Goal: Information Seeking & Learning: Learn about a topic

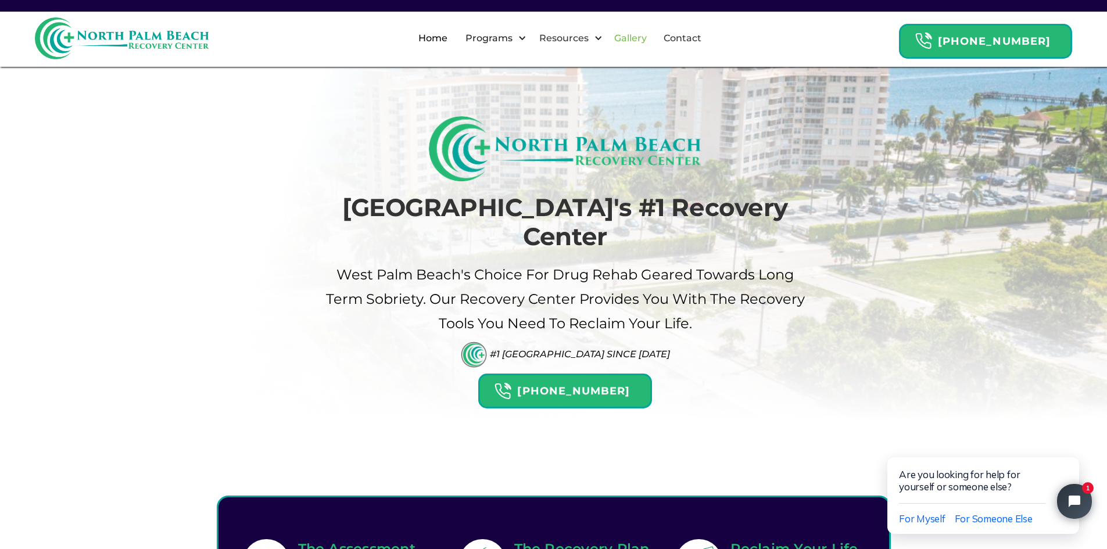
click at [646, 38] on link "Gallery" at bounding box center [630, 38] width 46 height 37
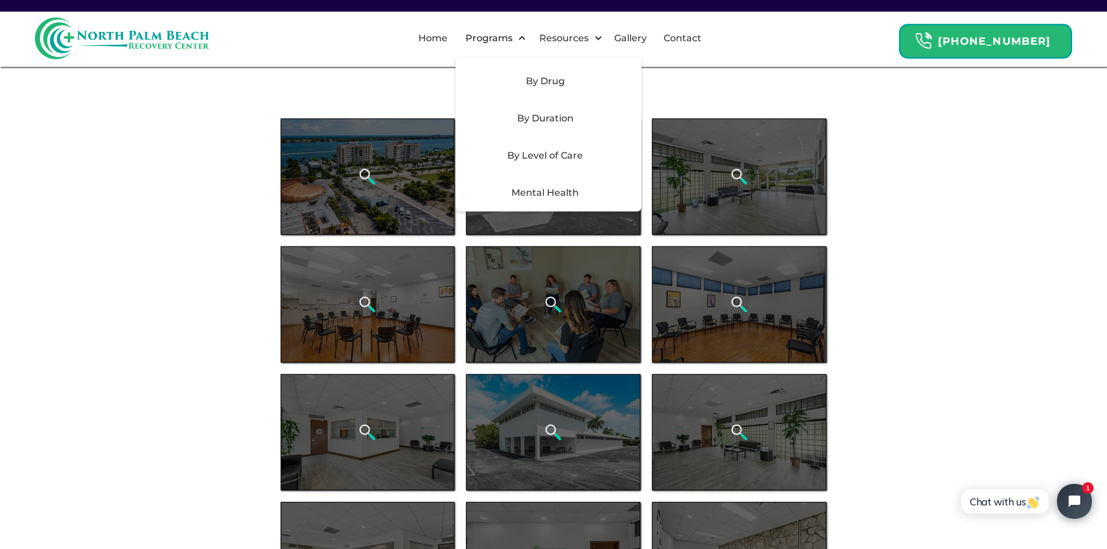
click at [568, 159] on div "By Level of Care" at bounding box center [545, 156] width 165 height 14
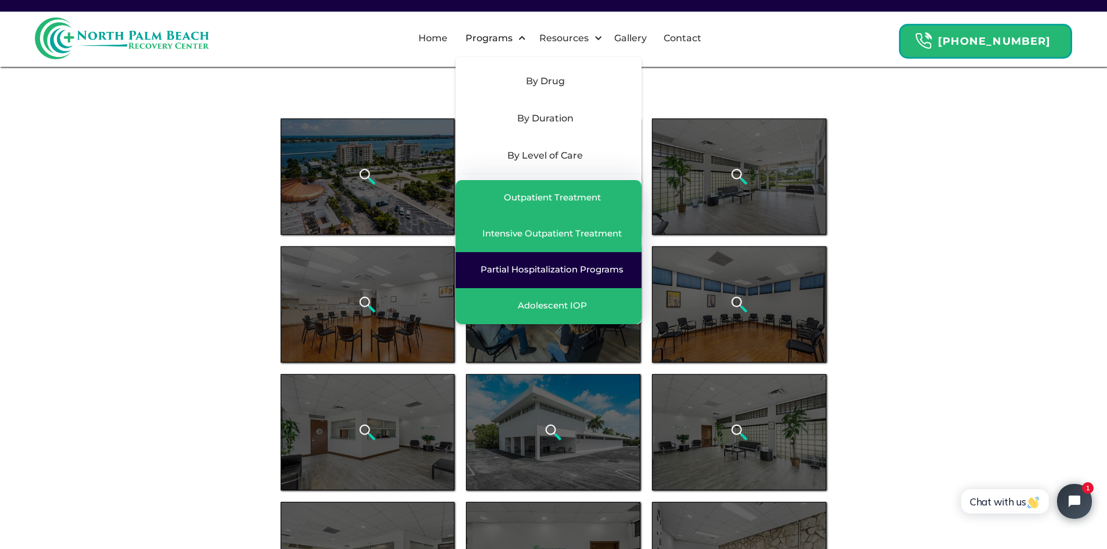
click at [549, 275] on div "Partial Hospitalization Programs" at bounding box center [552, 270] width 143 height 12
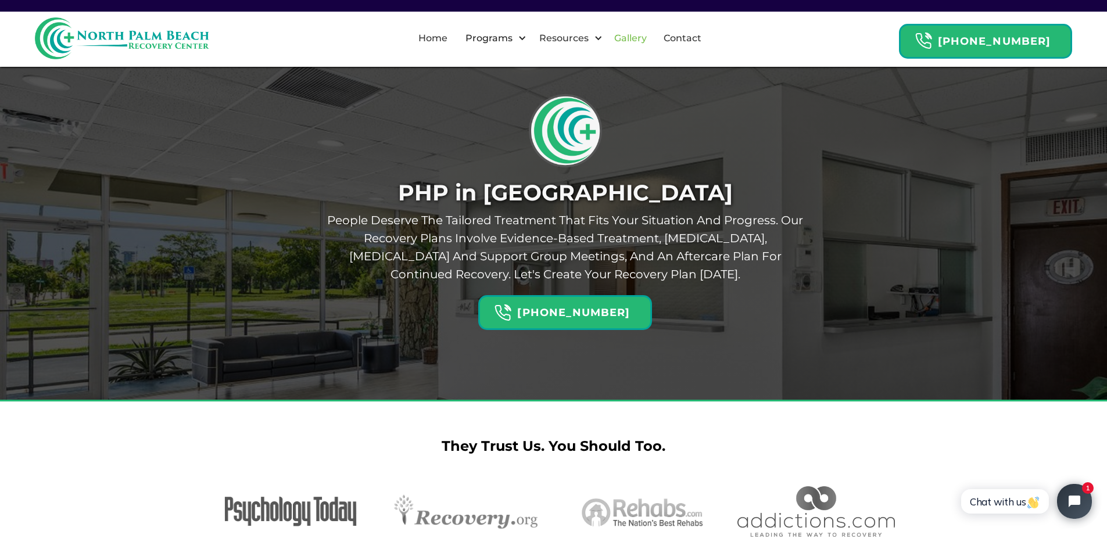
click at [642, 36] on link "Gallery" at bounding box center [630, 38] width 46 height 37
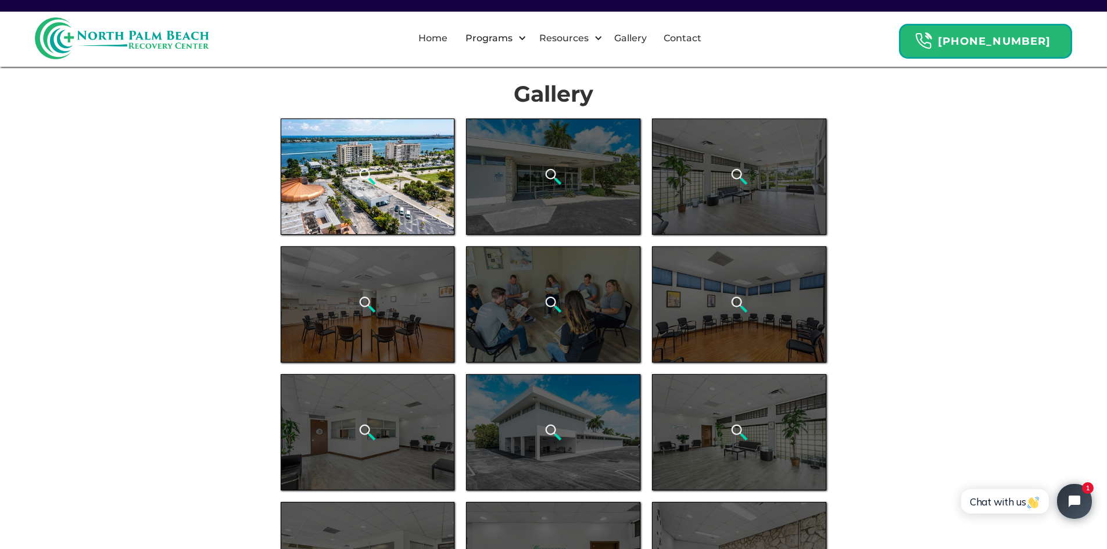
click at [398, 182] on div "open lightbox" at bounding box center [368, 177] width 174 height 116
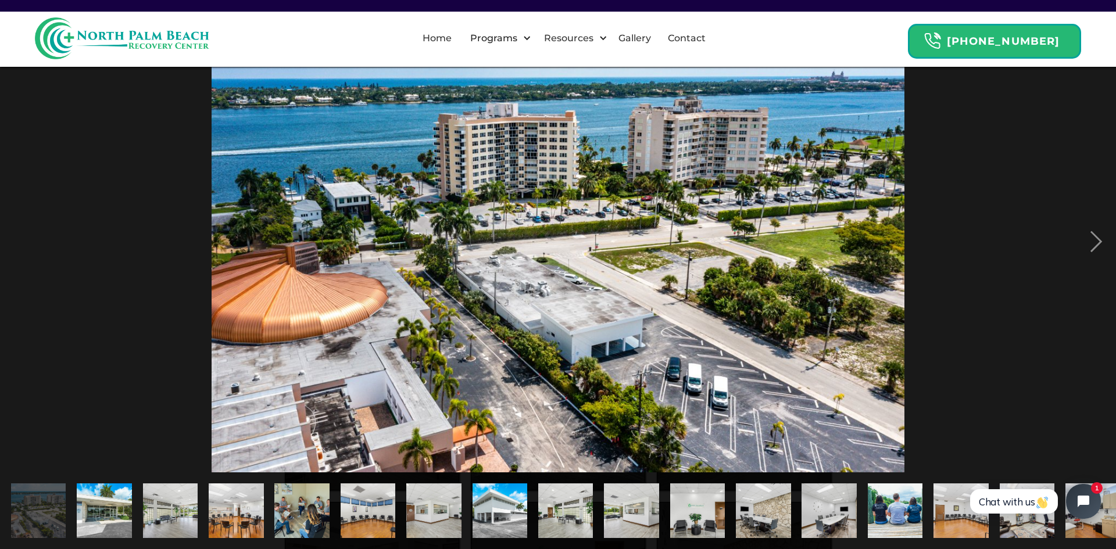
click at [507, 507] on img "show item 8 of 21" at bounding box center [500, 511] width 83 height 55
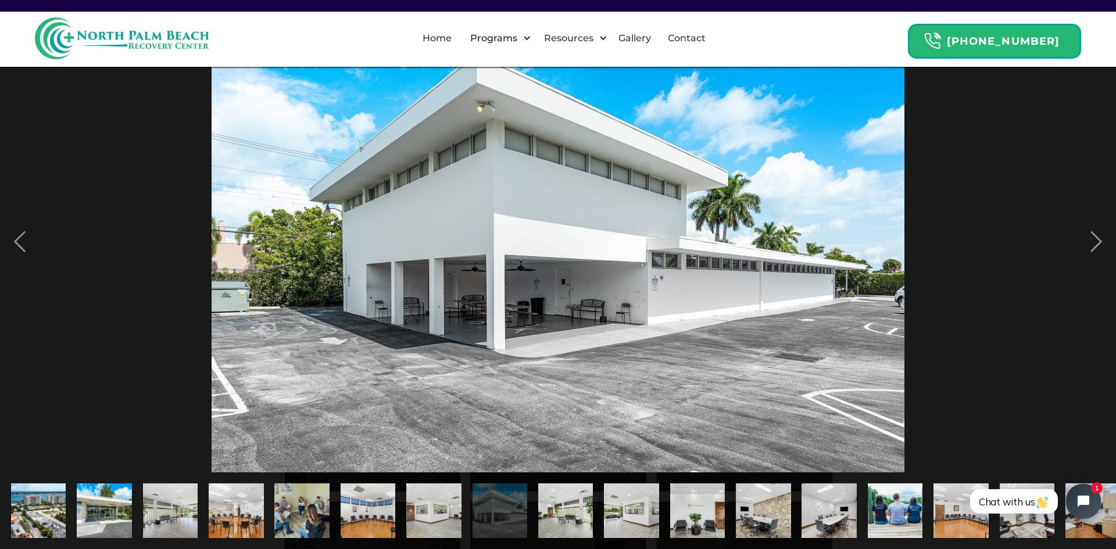
click at [567, 508] on img "show item 9 of 21" at bounding box center [565, 511] width 83 height 55
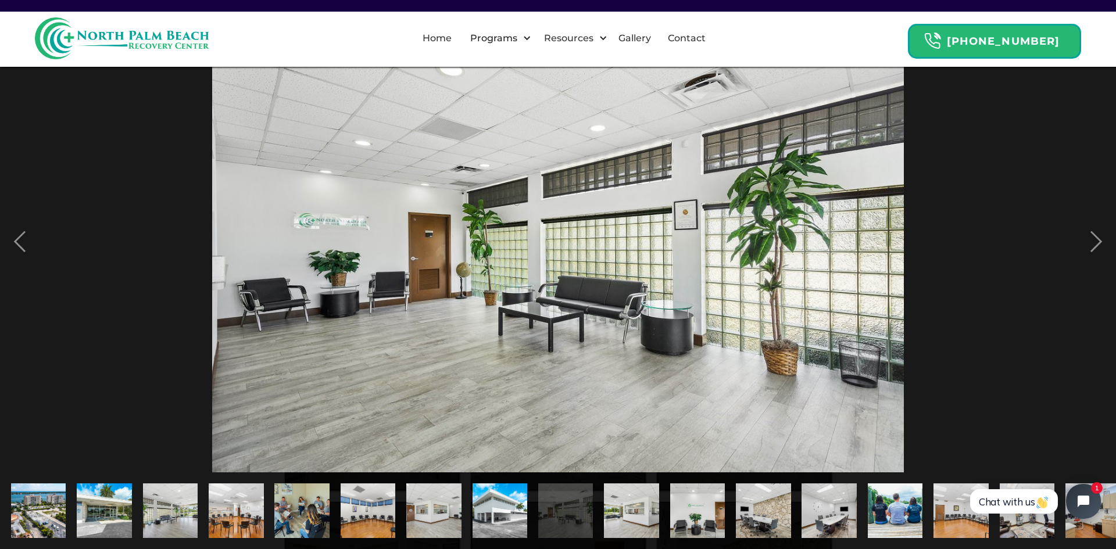
click at [642, 508] on img "show item 10 of 21" at bounding box center [632, 511] width 83 height 55
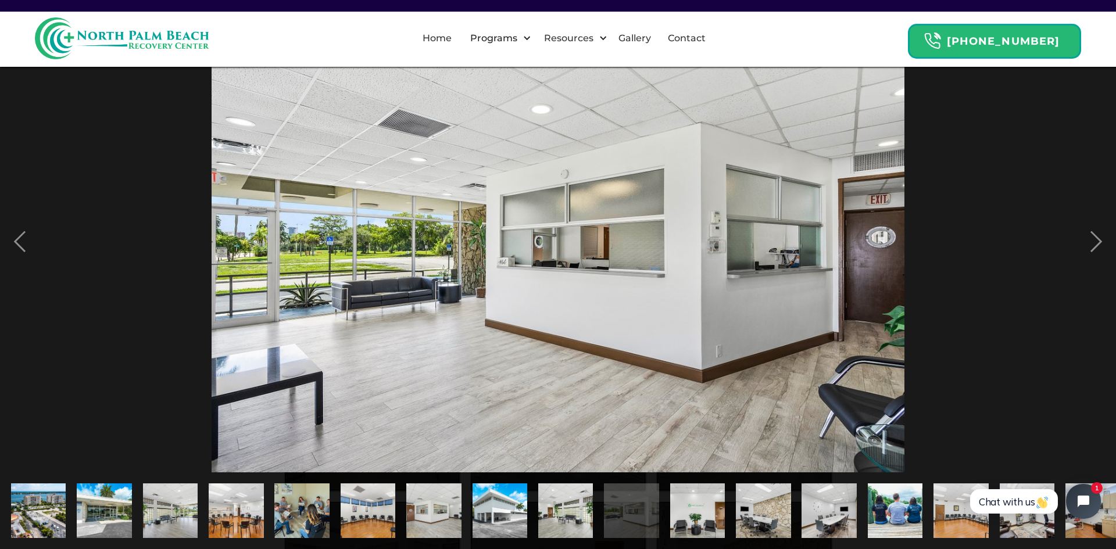
click at [697, 510] on img "show item 11 of 21" at bounding box center [697, 511] width 83 height 55
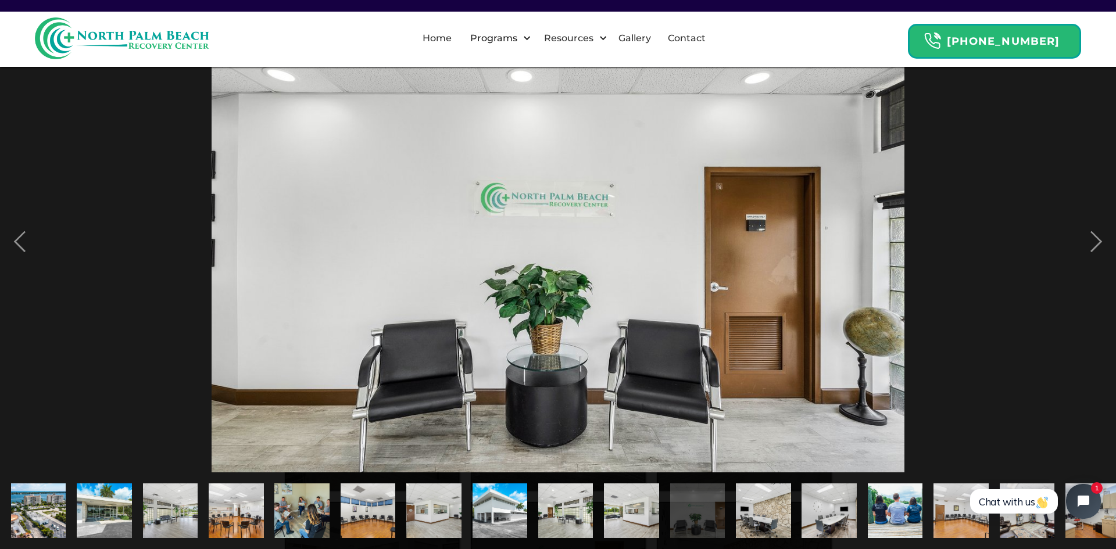
click at [754, 510] on img "show item 12 of 21" at bounding box center [763, 511] width 83 height 55
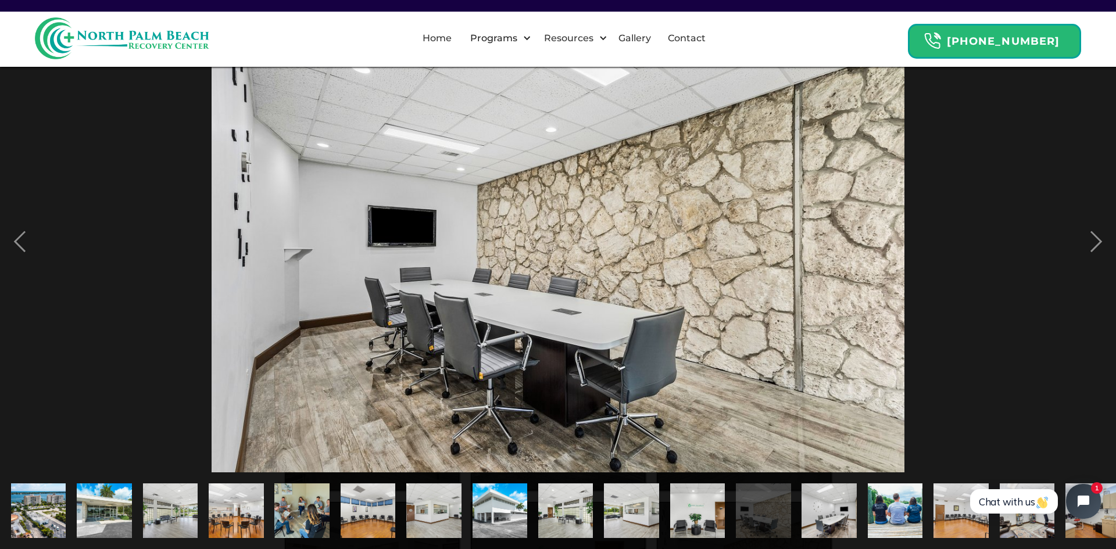
click at [813, 513] on img "show item 13 of 21" at bounding box center [829, 511] width 83 height 55
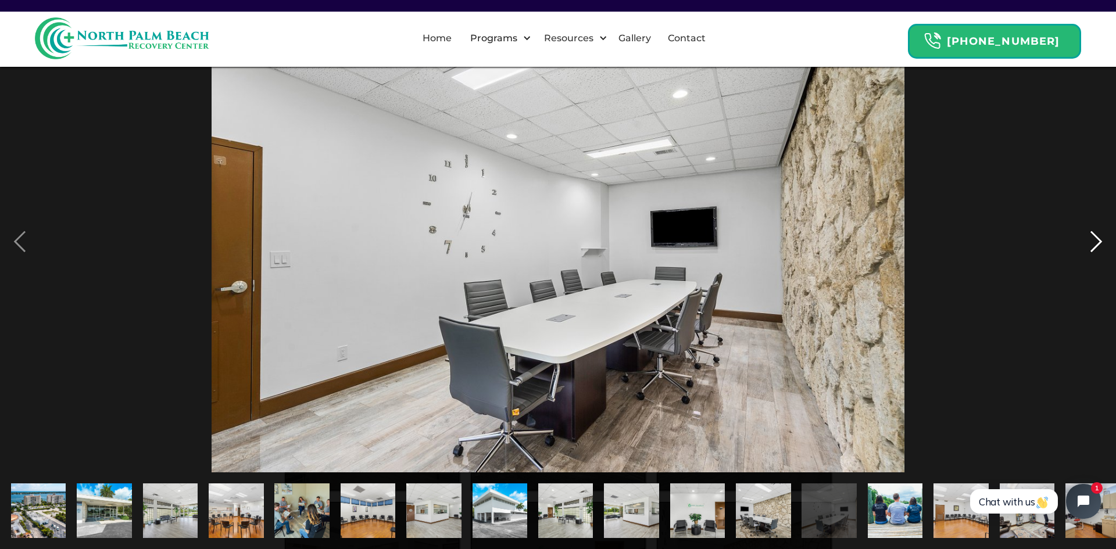
click at [1099, 245] on div "next image" at bounding box center [1096, 241] width 40 height 461
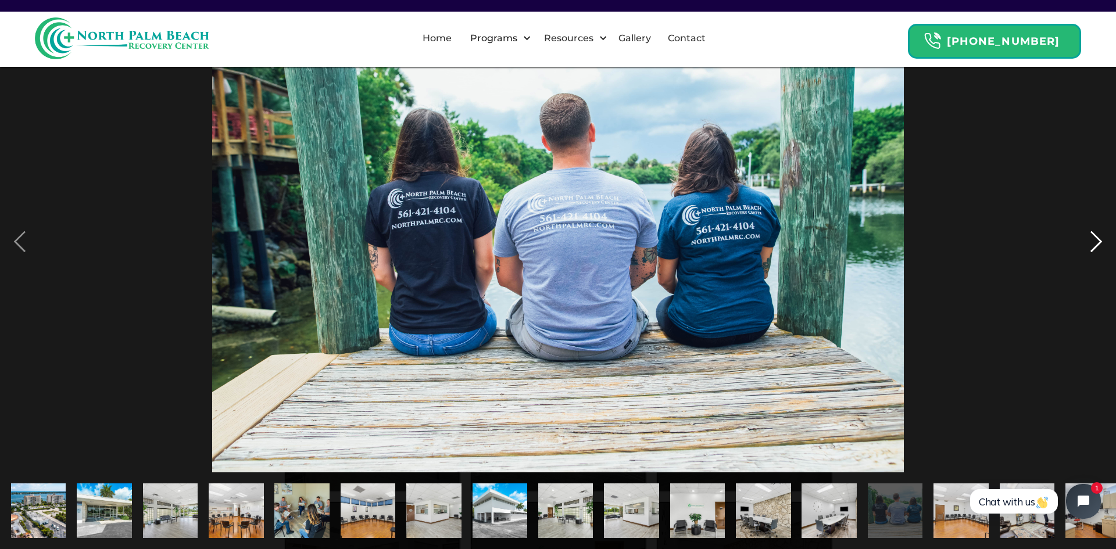
click at [1099, 245] on div "next image" at bounding box center [1096, 241] width 40 height 461
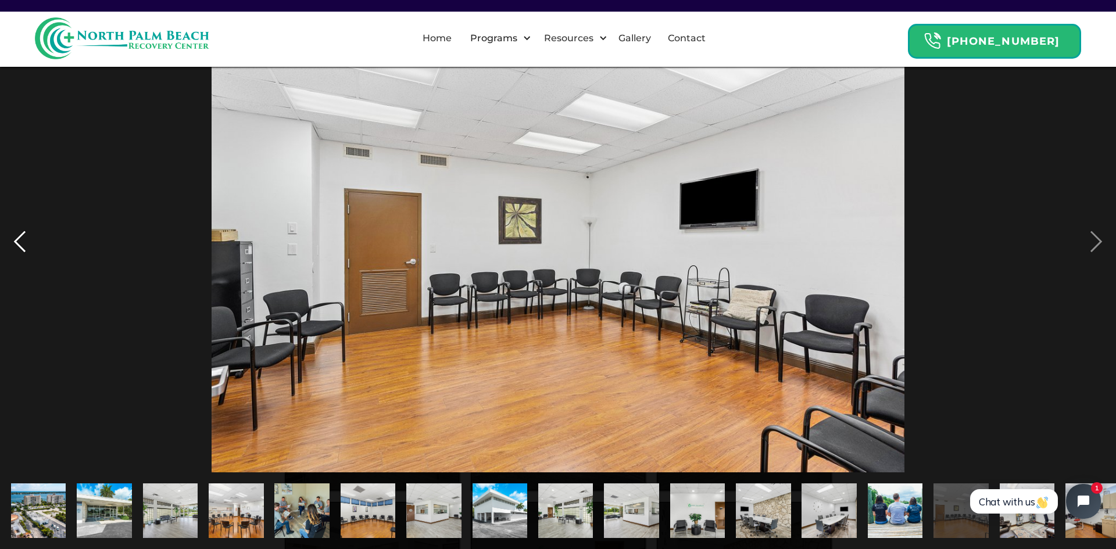
click at [23, 235] on div "previous image" at bounding box center [20, 241] width 40 height 461
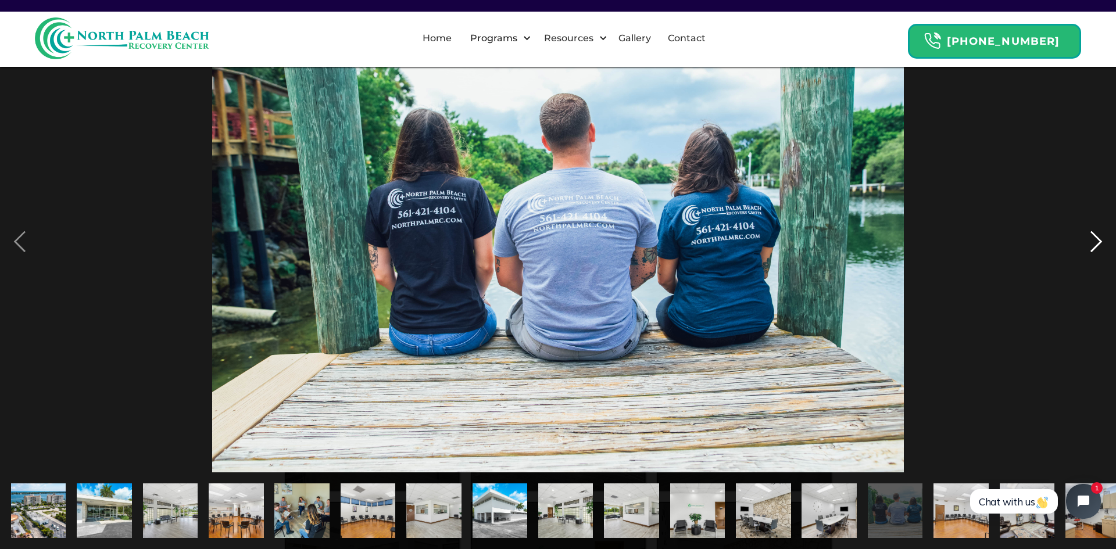
click at [1099, 240] on div "next image" at bounding box center [1096, 241] width 40 height 461
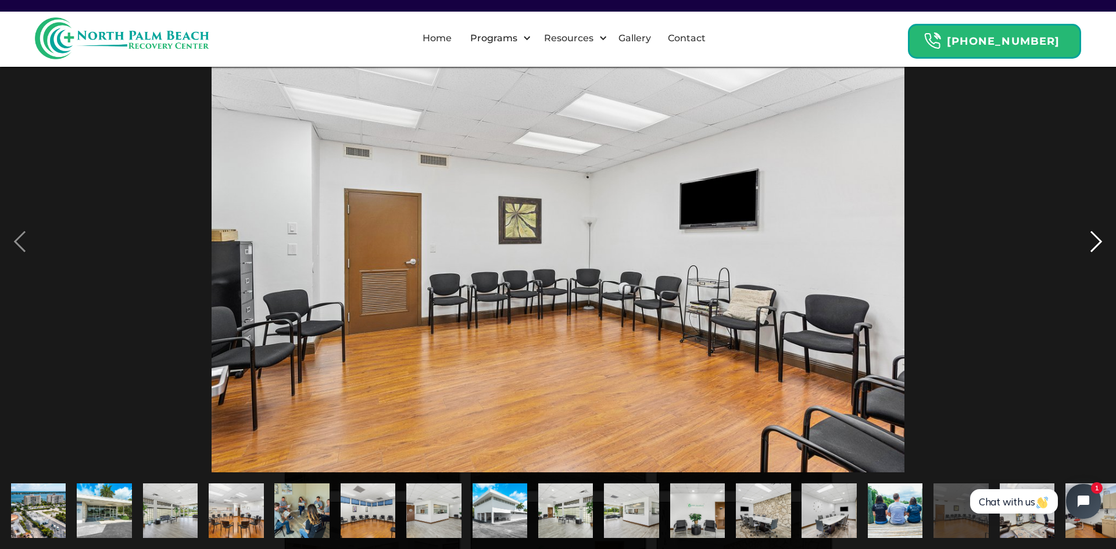
click at [1099, 240] on div "next image" at bounding box center [1096, 241] width 40 height 461
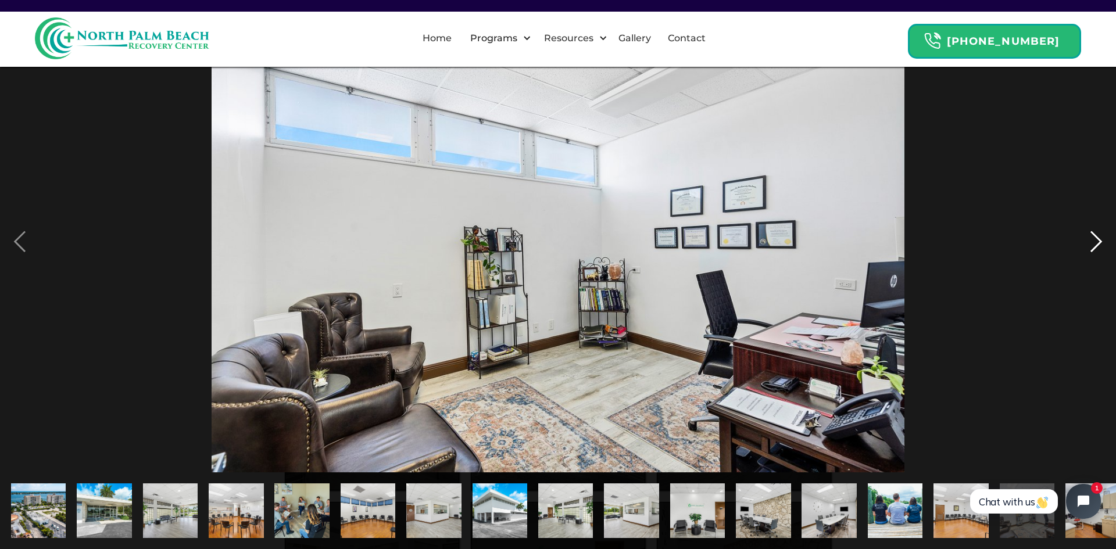
click at [1099, 240] on div "next image" at bounding box center [1096, 241] width 40 height 461
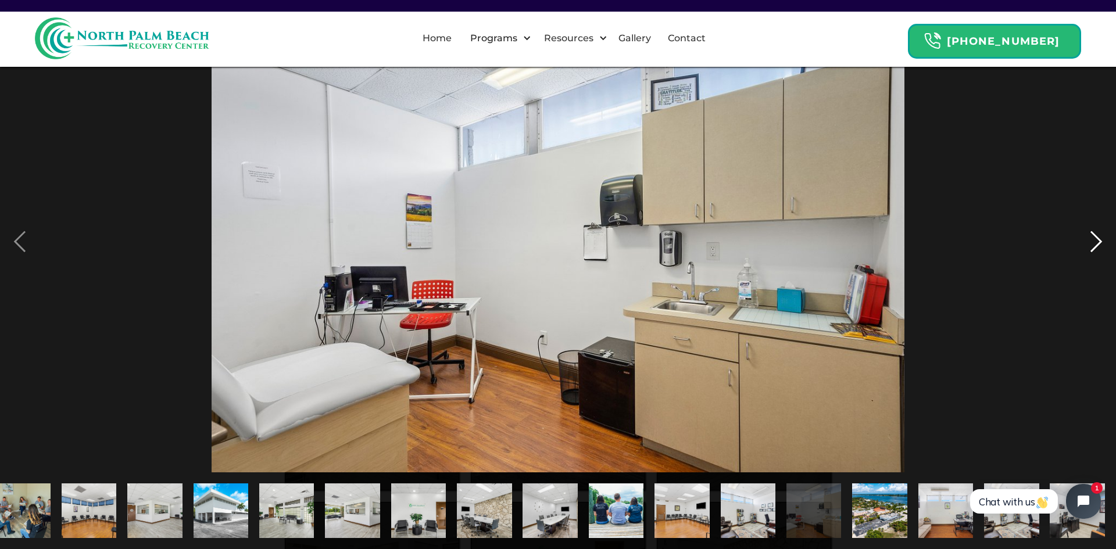
scroll to position [0, 279]
click at [1099, 240] on div "next image" at bounding box center [1096, 241] width 40 height 461
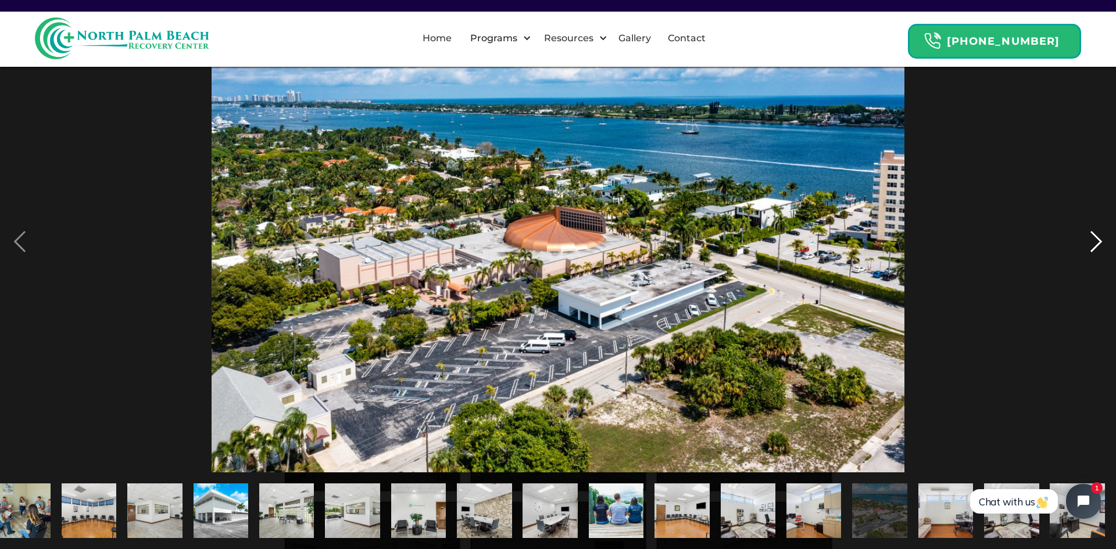
click at [1102, 240] on div "next image" at bounding box center [1096, 241] width 40 height 461
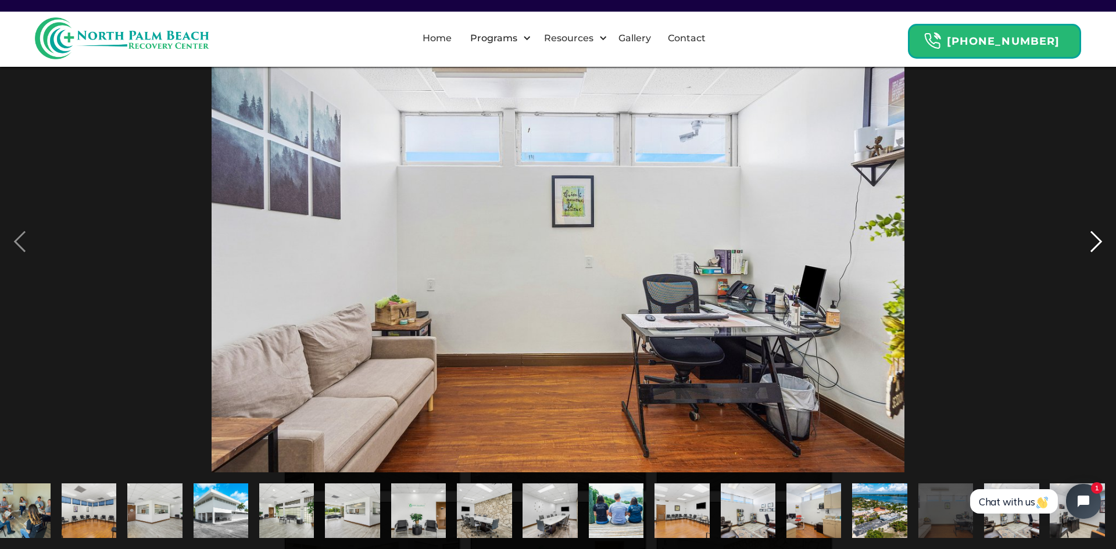
click at [1102, 240] on div "next image" at bounding box center [1096, 241] width 40 height 461
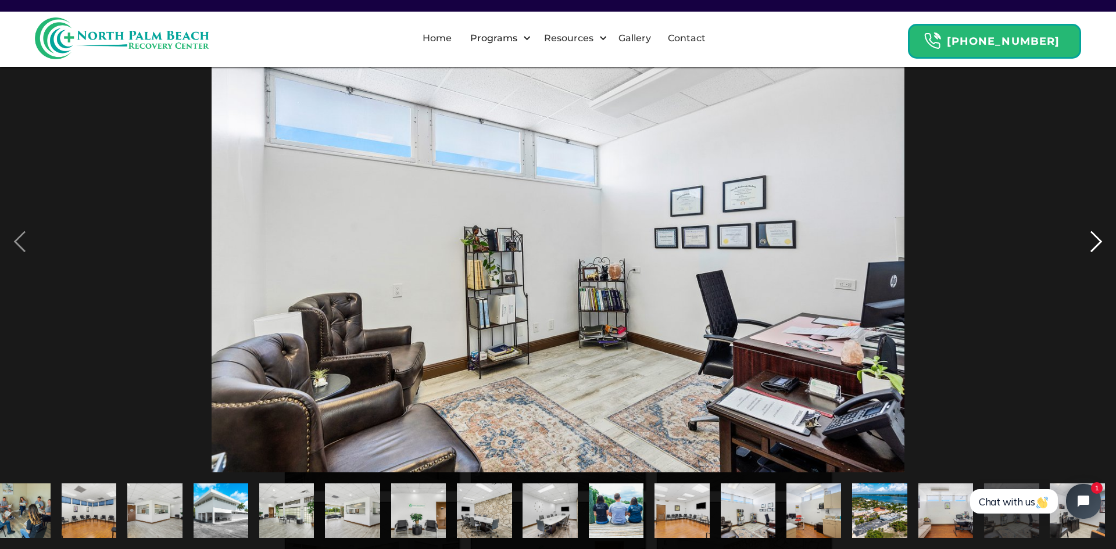
click at [1102, 240] on div "next image" at bounding box center [1096, 241] width 40 height 461
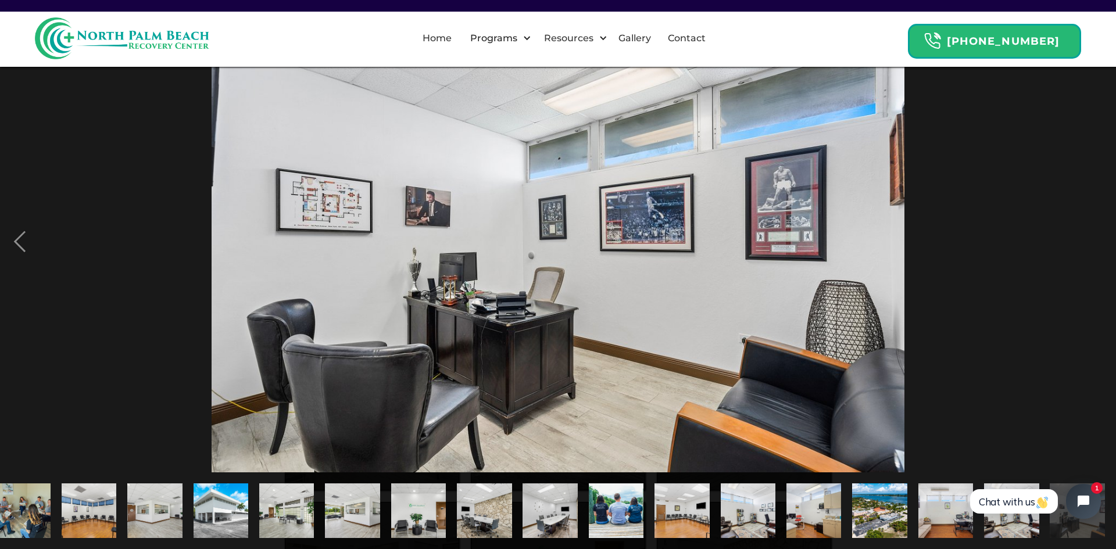
click at [1102, 240] on div "next image" at bounding box center [1096, 241] width 40 height 461
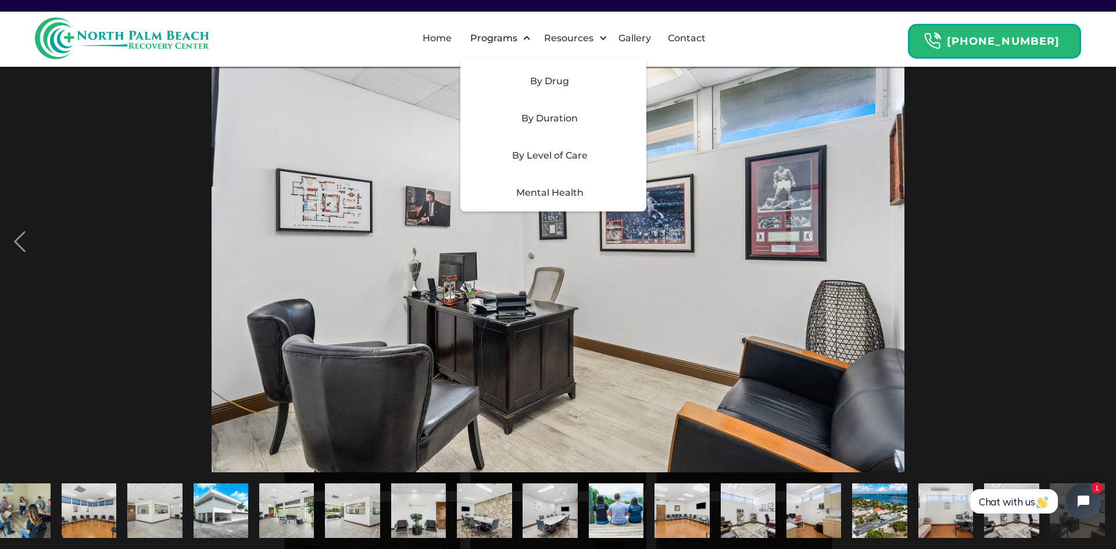
click at [560, 157] on div "By Level of Care" at bounding box center [549, 156] width 165 height 14
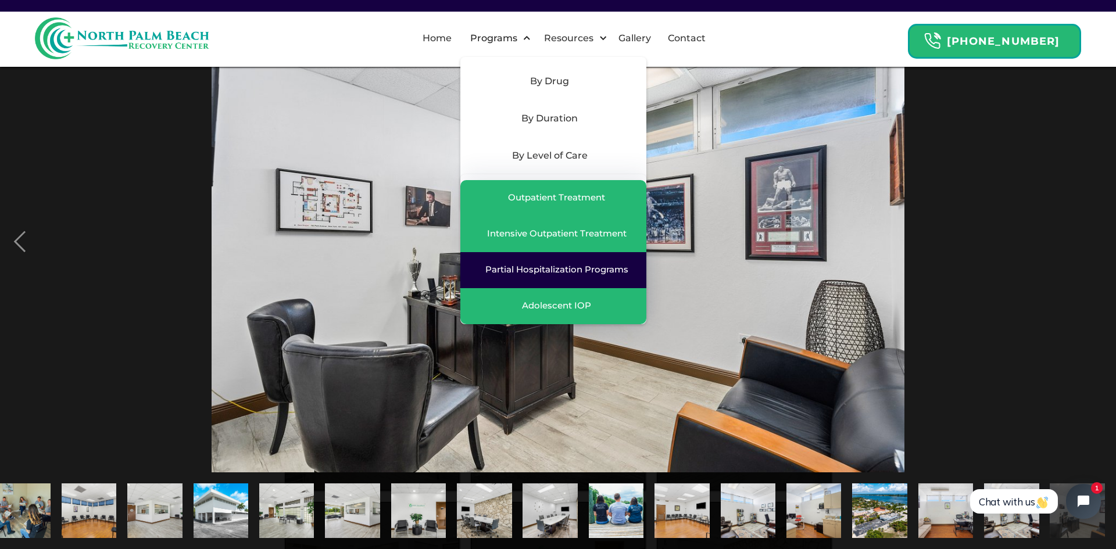
click at [572, 274] on div "Partial Hospitalization Programs" at bounding box center [556, 270] width 143 height 12
